Goal: Task Accomplishment & Management: Complete application form

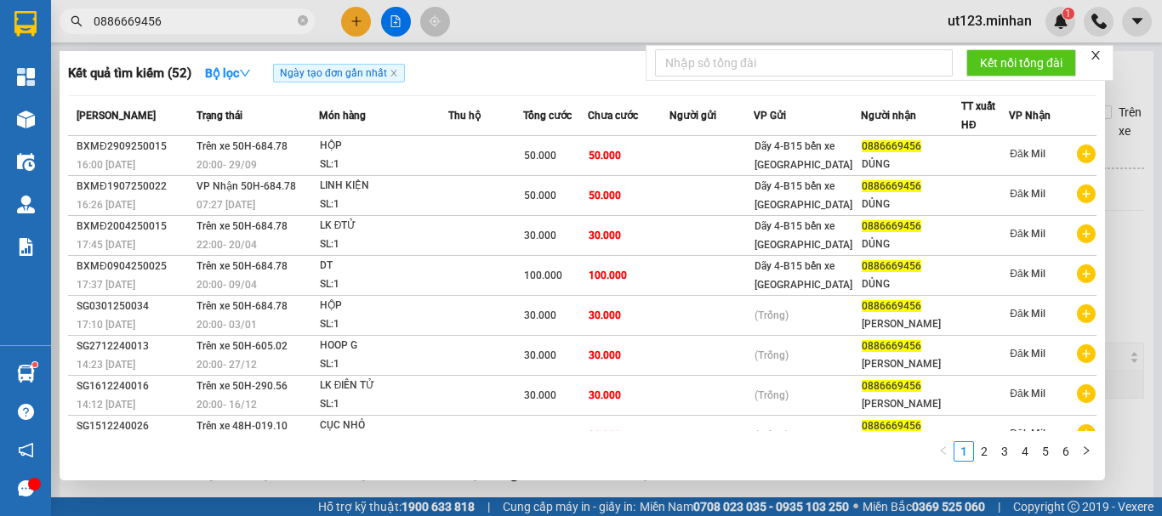
click at [166, 14] on input "0886669456" at bounding box center [194, 21] width 201 height 19
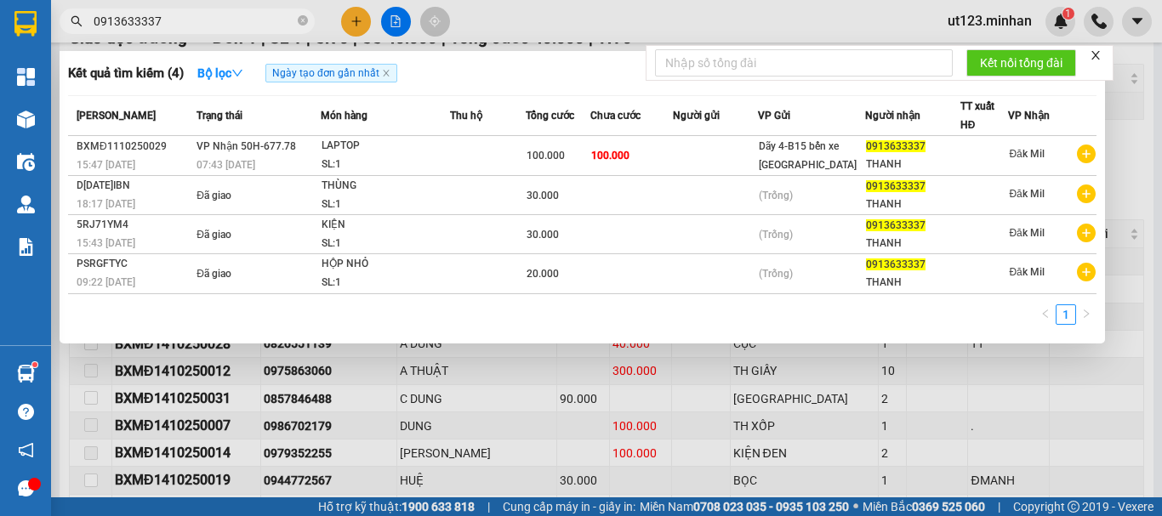
type input "0913633337"
click at [362, 25] on div at bounding box center [581, 258] width 1162 height 516
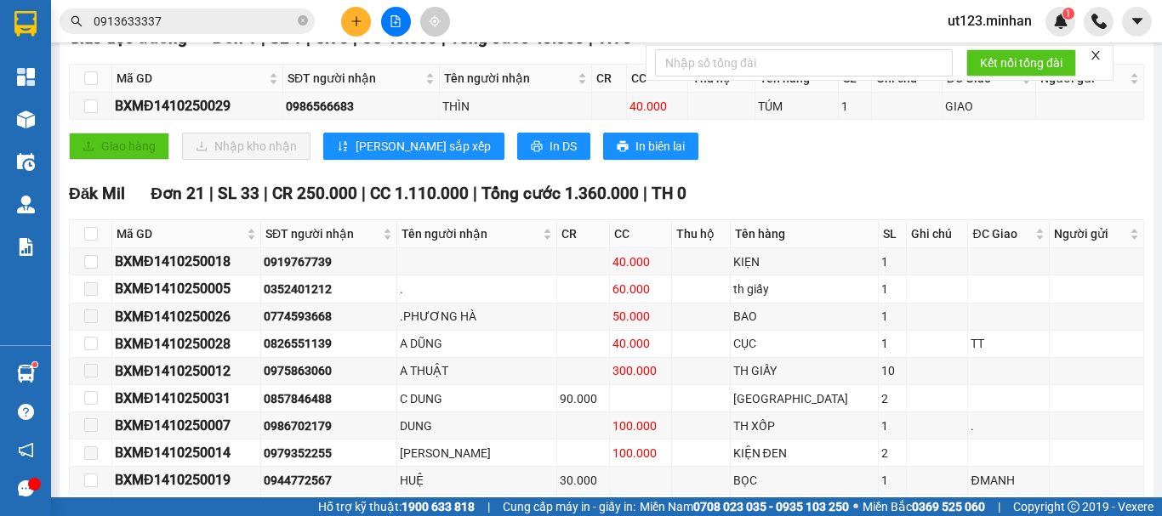
click at [357, 20] on icon "plus" at bounding box center [357, 21] width 12 height 12
click at [387, 63] on div "Tạo đơn hàng" at bounding box center [423, 63] width 74 height 19
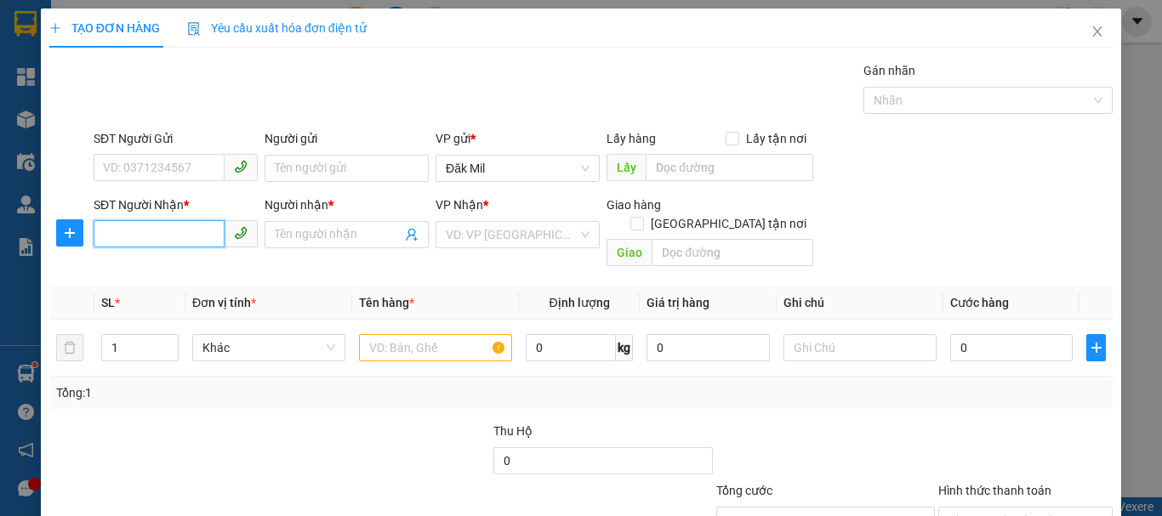
click at [164, 224] on input "SĐT Người Nhận *" at bounding box center [159, 233] width 131 height 27
click at [162, 232] on input "SĐT Người Nhận *" at bounding box center [159, 233] width 131 height 27
type input "0935548548"
click at [296, 231] on input "Người nhận *" at bounding box center [338, 234] width 127 height 19
click at [185, 240] on input "SĐT Người Nhận *" at bounding box center [159, 233] width 131 height 27
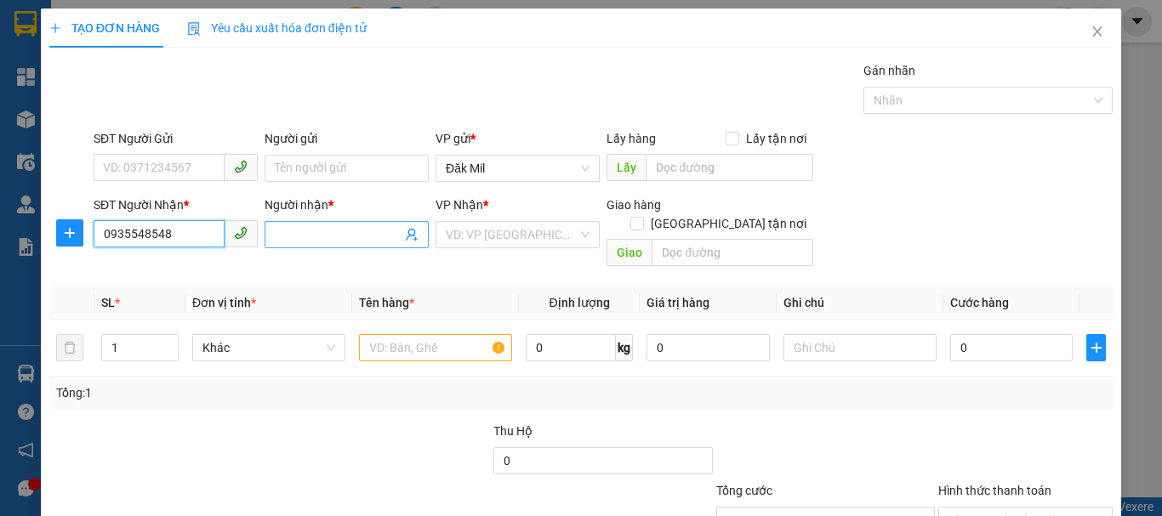
type input "0935548548"
click at [352, 230] on input "Người nhận *" at bounding box center [338, 234] width 127 height 19
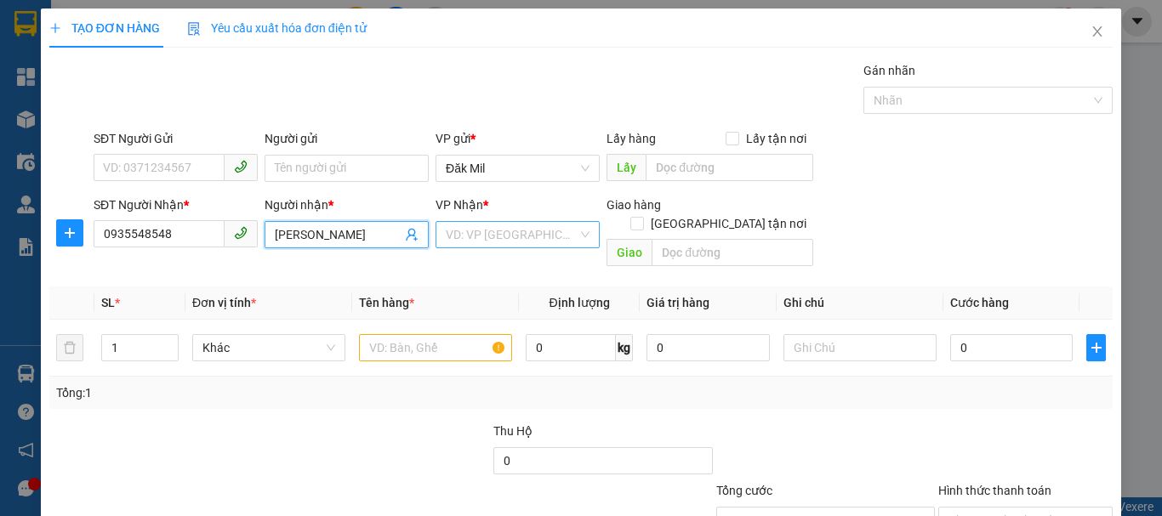
type input "LÊ HẢI"
click at [561, 241] on input "search" at bounding box center [512, 235] width 132 height 26
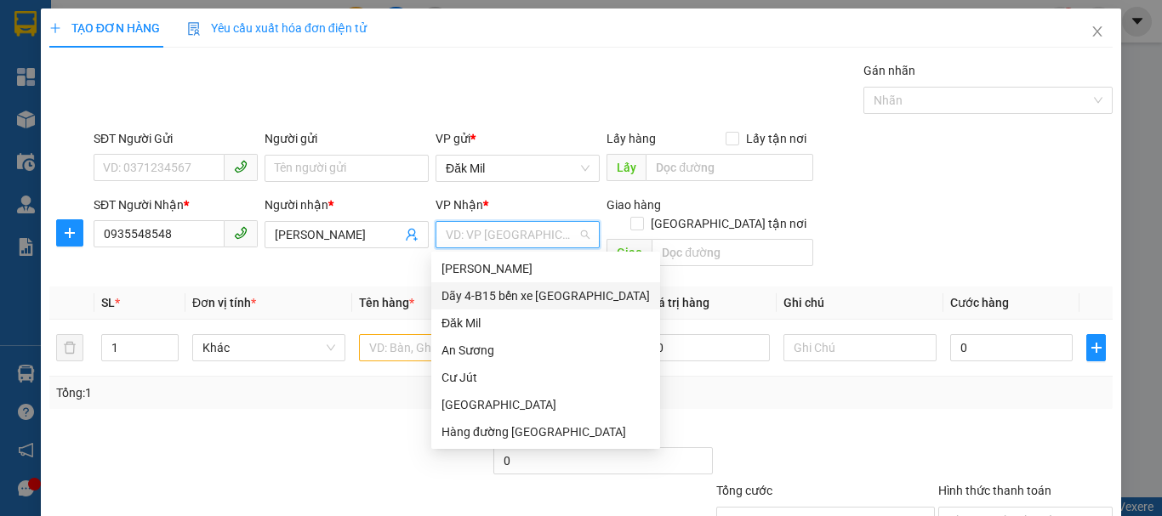
click at [536, 299] on div "Dãy 4-B15 bến xe [GEOGRAPHIC_DATA]" at bounding box center [546, 296] width 208 height 19
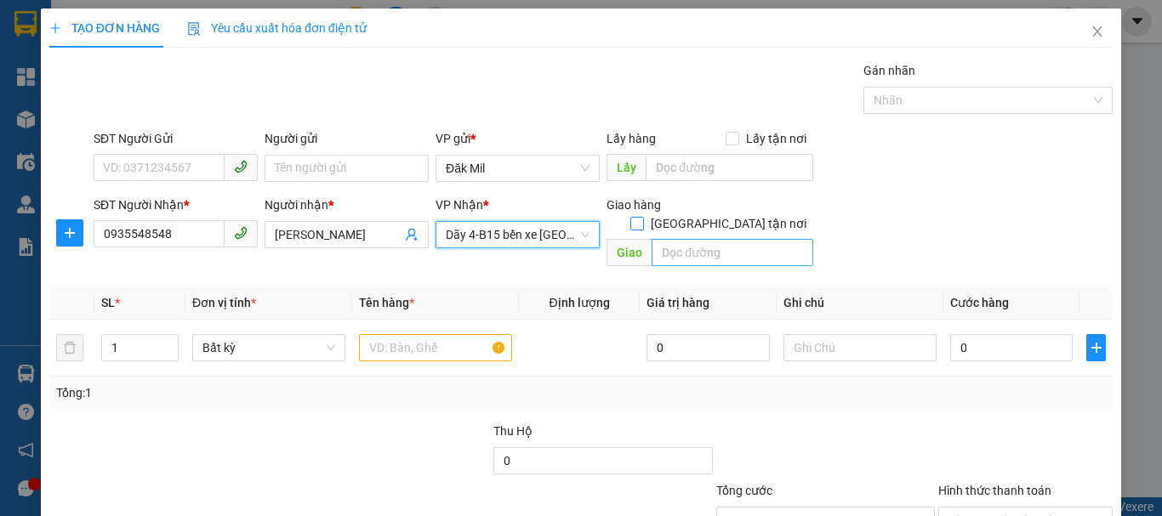
drag, startPoint x: 721, startPoint y: 208, endPoint x: 729, endPoint y: 245, distance: 38.2
click at [642, 217] on input "[GEOGRAPHIC_DATA] tận nơi" at bounding box center [636, 223] width 12 height 12
checkbox input "true"
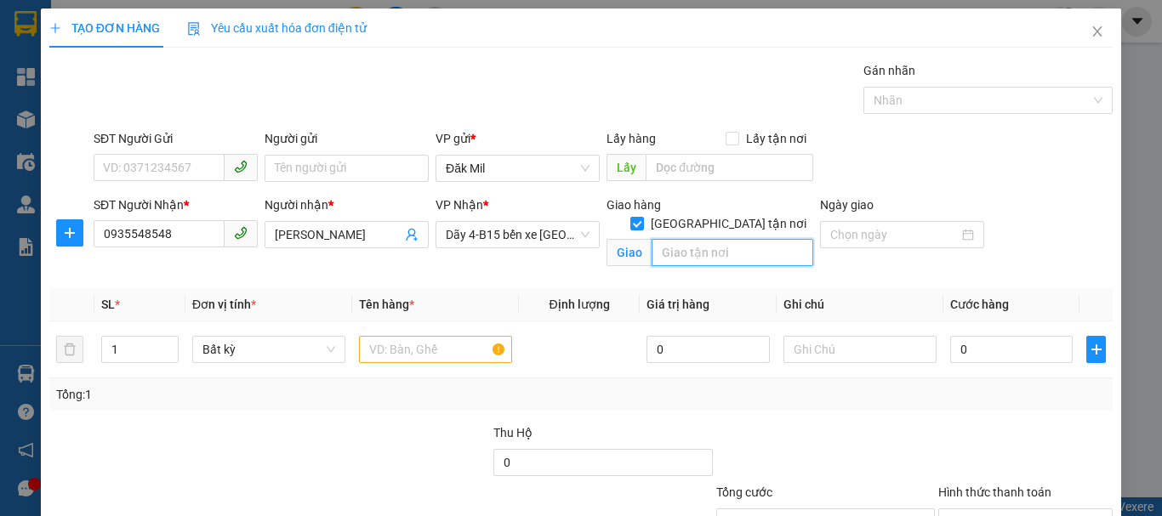
click at [714, 239] on input "text" at bounding box center [733, 252] width 162 height 27
type input "C"
type input "GIAO"
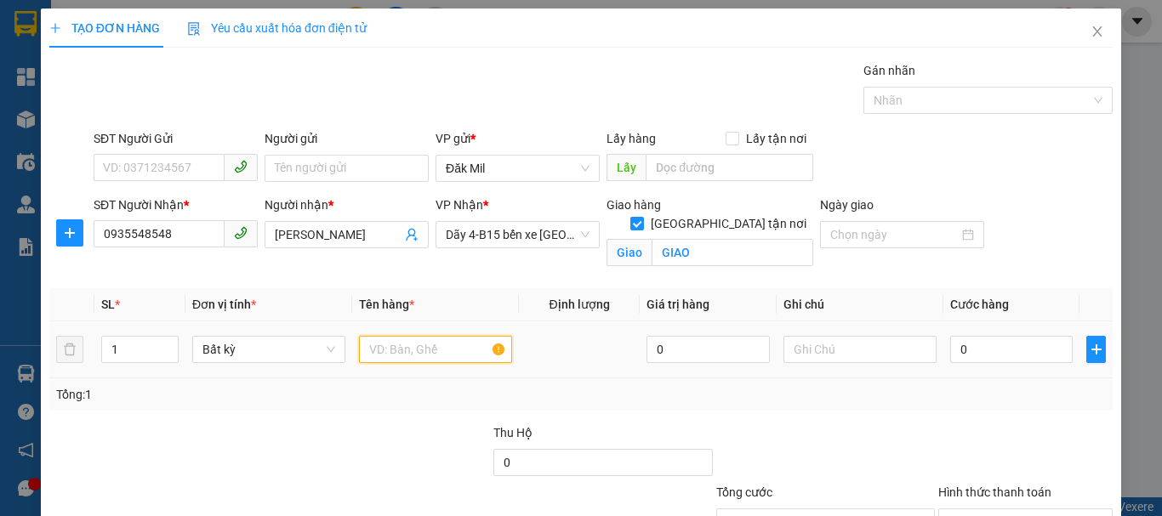
click at [431, 356] on input "text" at bounding box center [435, 349] width 153 height 27
type input "HS"
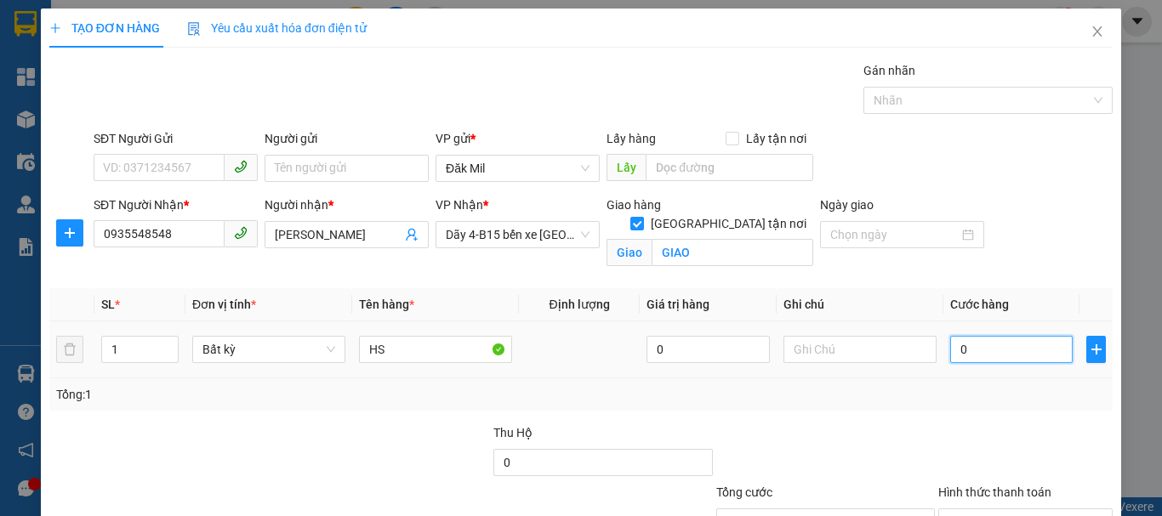
click at [1021, 356] on input "0" at bounding box center [1011, 349] width 123 height 27
type input "3"
type input "30"
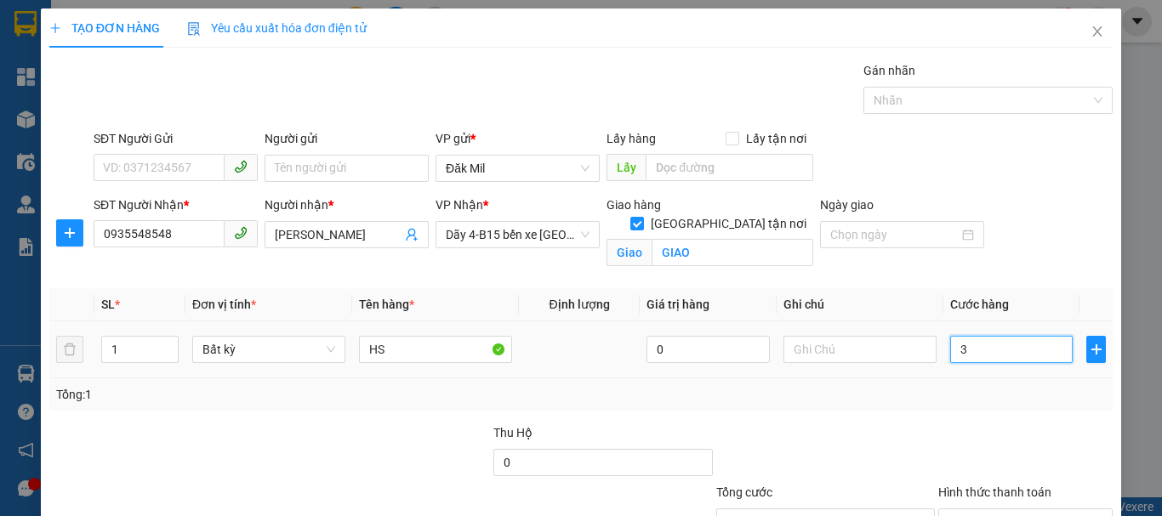
type input "30"
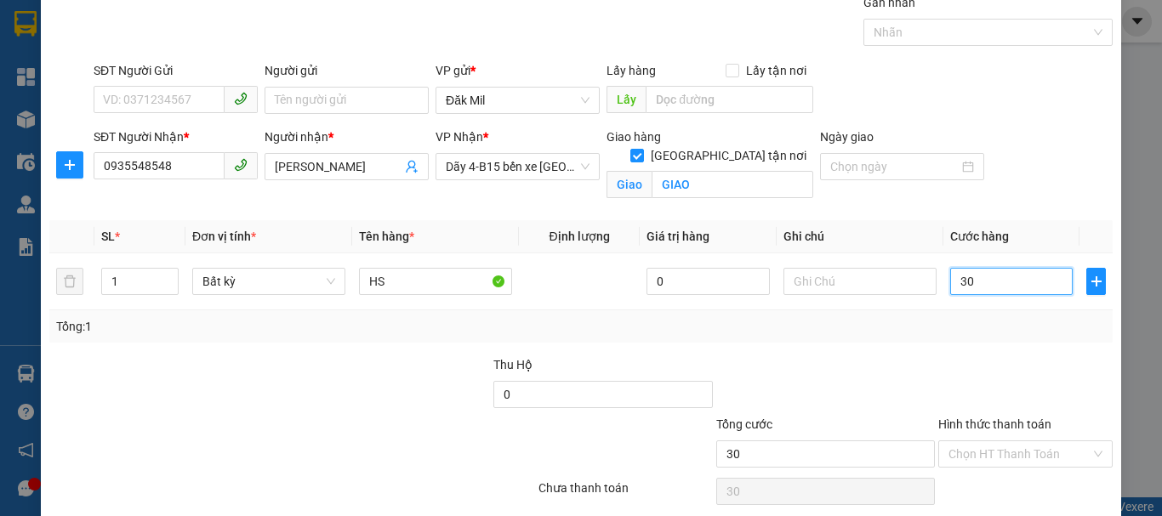
scroll to position [134, 0]
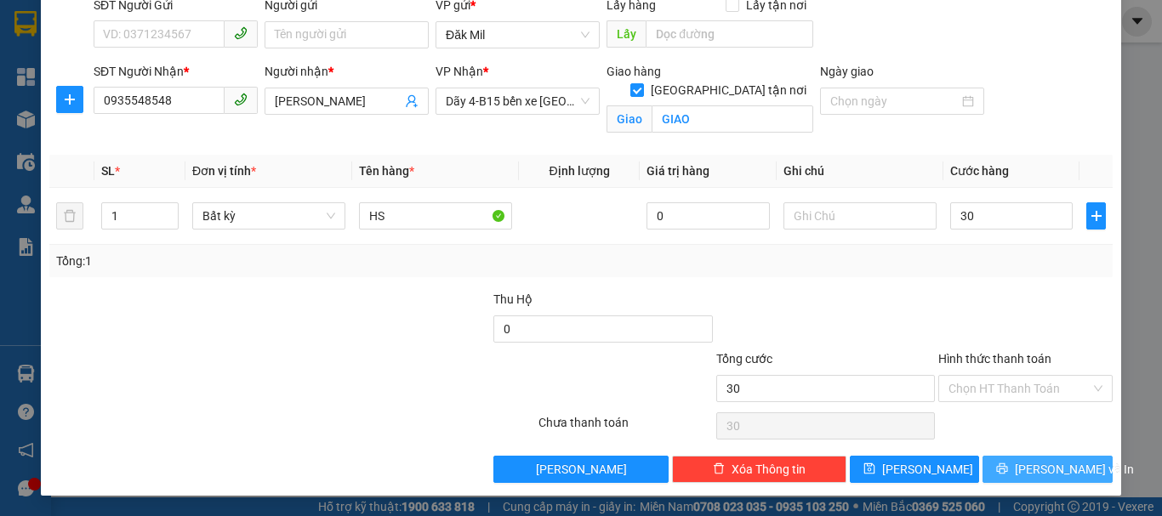
type input "30.000"
click at [1028, 475] on span "[PERSON_NAME] và In" at bounding box center [1074, 469] width 119 height 19
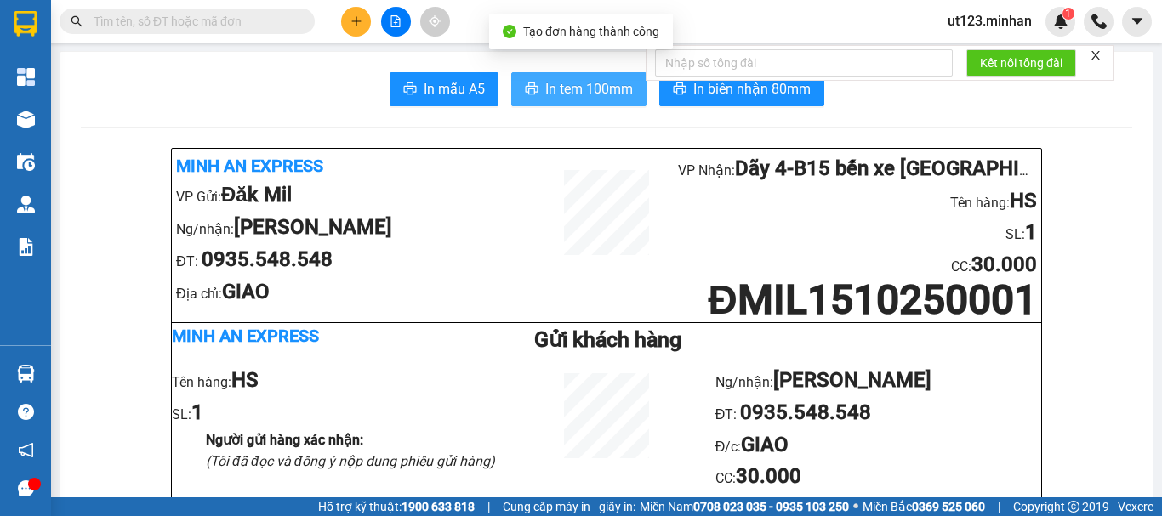
click at [573, 97] on span "In tem 100mm" at bounding box center [589, 88] width 88 height 21
